Goal: Find specific page/section: Find specific page/section

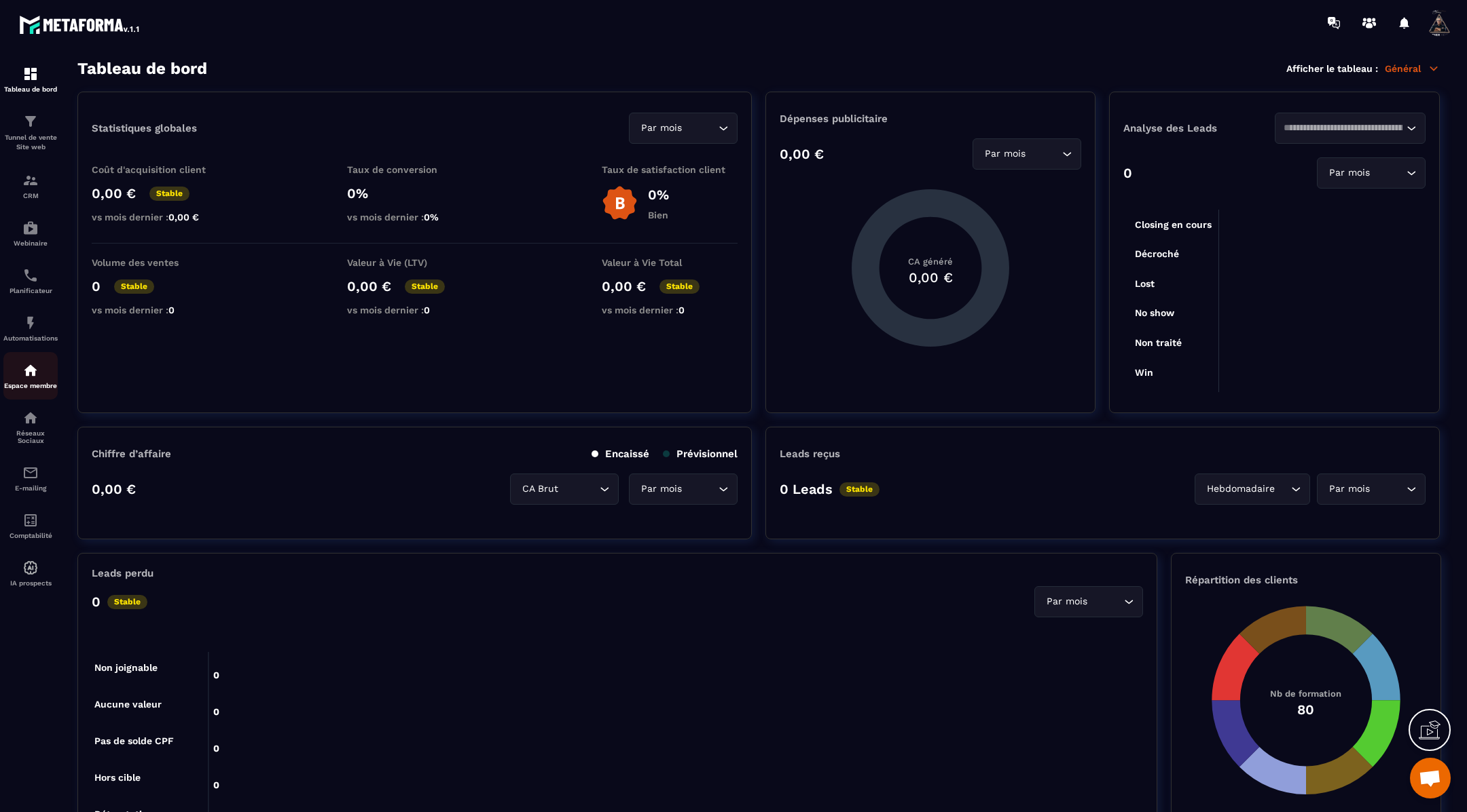
click at [35, 389] on div "Espace membre" at bounding box center [30, 376] width 54 height 27
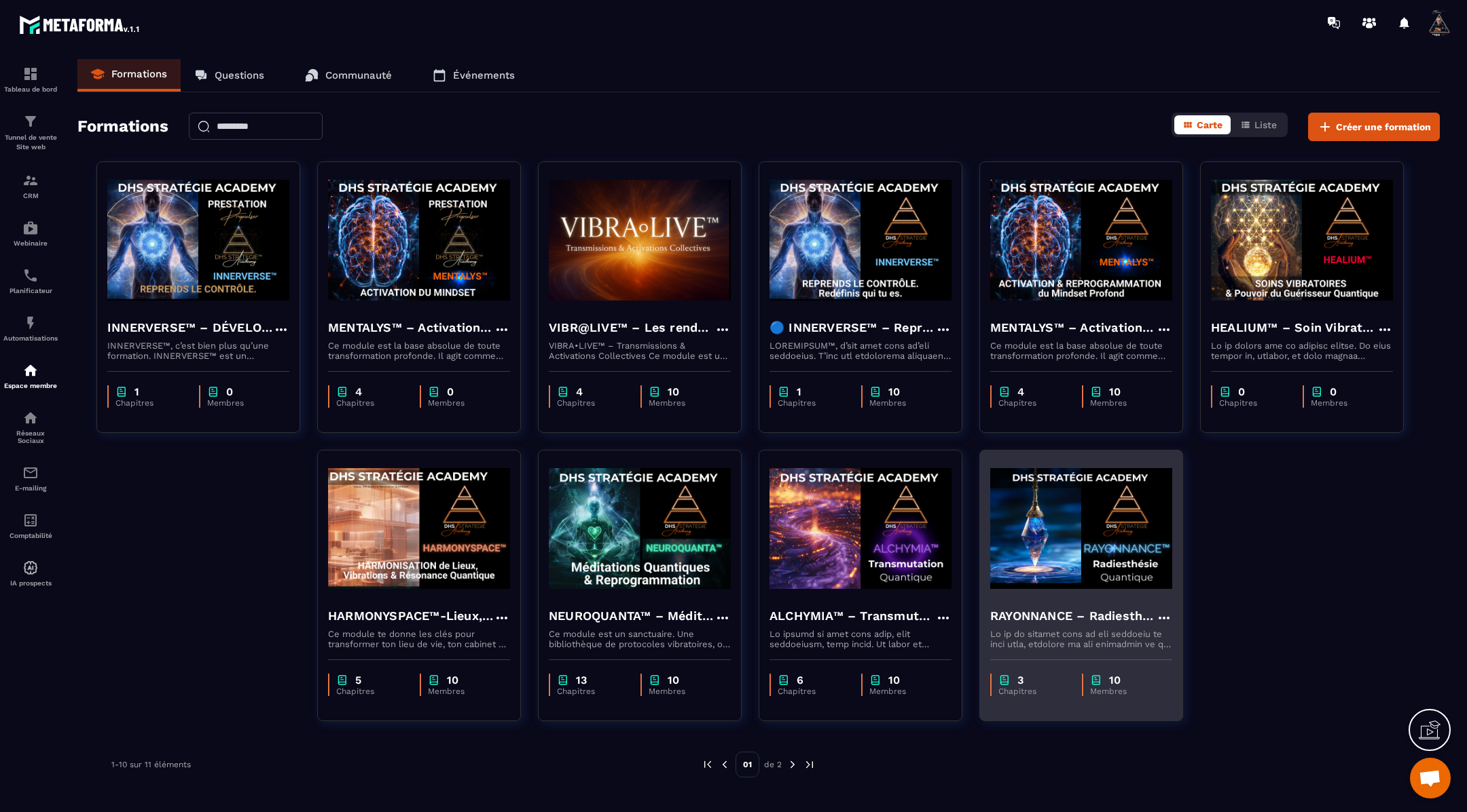
click at [1072, 507] on img at bounding box center [1081, 528] width 182 height 136
